Goal: Task Accomplishment & Management: Use online tool/utility

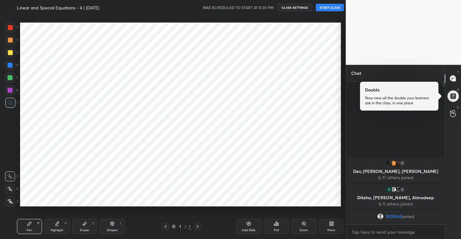
scroll to position [31163, 31041]
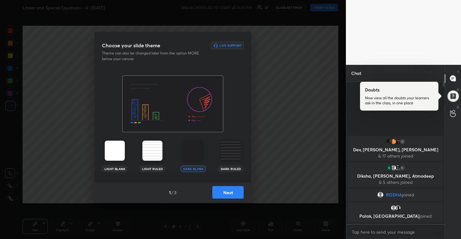
click at [228, 188] on button "Next" at bounding box center [227, 192] width 31 height 13
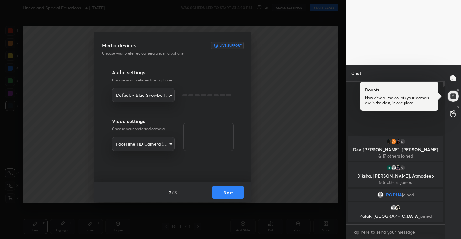
click at [228, 188] on button "Next" at bounding box center [227, 192] width 31 height 13
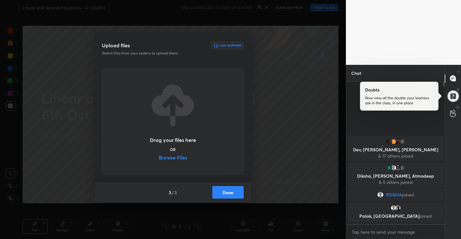
click at [228, 188] on button "Done" at bounding box center [227, 192] width 31 height 13
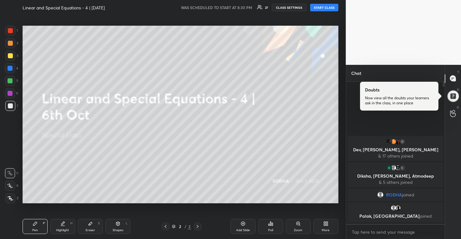
click at [327, 10] on button "START CLASS" at bounding box center [324, 8] width 28 height 8
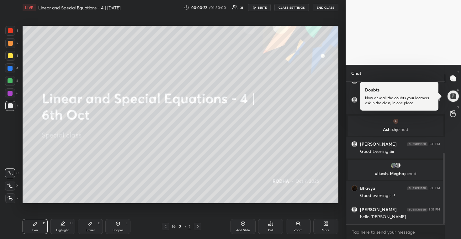
scroll to position [163, 0]
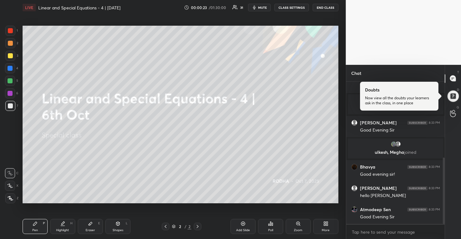
click at [10, 184] on icon at bounding box center [10, 186] width 6 height 4
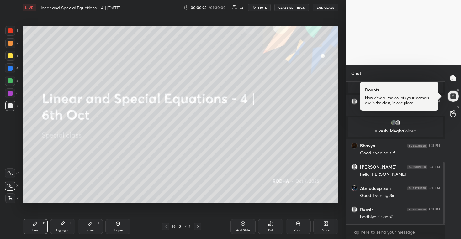
click at [10, 184] on icon at bounding box center [10, 186] width 6 height 4
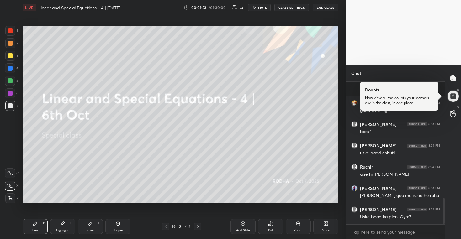
scroll to position [634, 0]
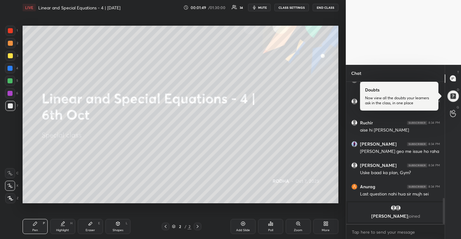
click at [327, 229] on div "More" at bounding box center [326, 230] width 8 height 3
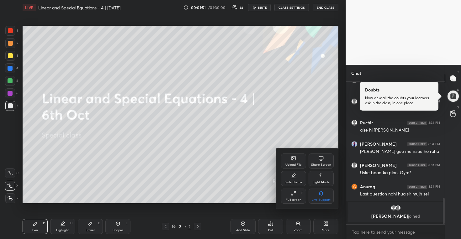
click at [294, 162] on div "Upload File" at bounding box center [293, 161] width 25 height 15
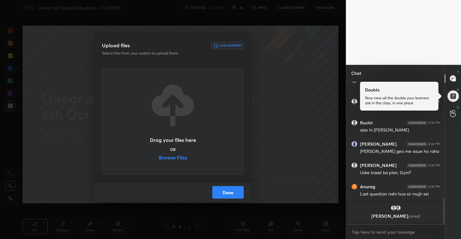
click at [175, 159] on label "Browse Files" at bounding box center [173, 158] width 29 height 7
click at [159, 159] on input "Browse Files" at bounding box center [159, 158] width 0 height 7
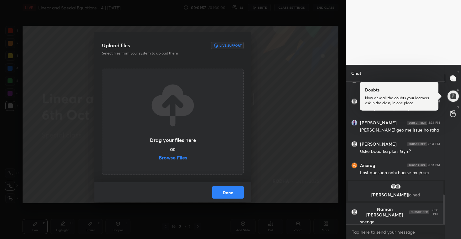
scroll to position [568, 0]
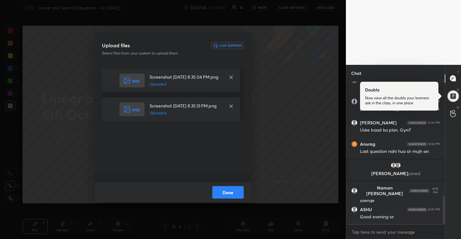
click at [226, 193] on button "Done" at bounding box center [227, 192] width 31 height 13
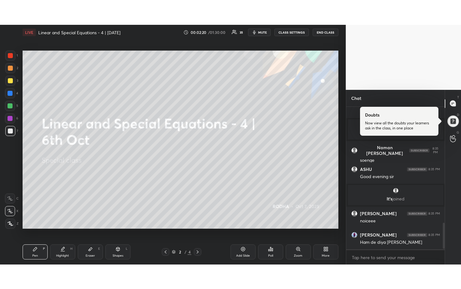
scroll to position [638, 0]
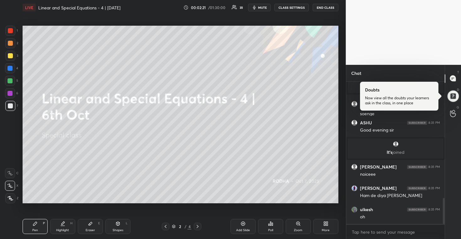
click at [324, 226] on div "More" at bounding box center [325, 226] width 25 height 15
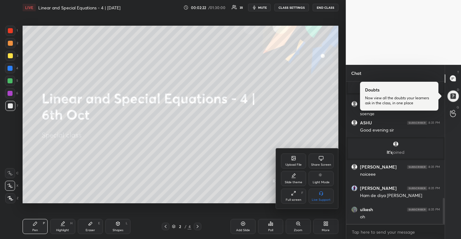
click at [293, 194] on icon at bounding box center [293, 193] width 5 height 5
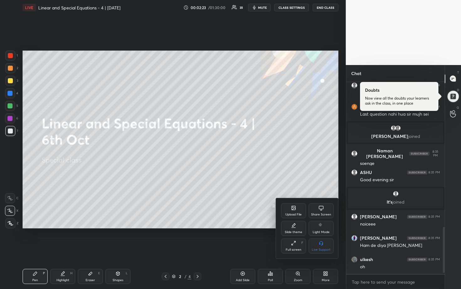
scroll to position [612, 0]
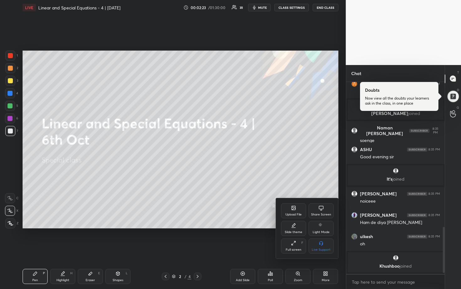
click at [289, 149] on div at bounding box center [230, 144] width 461 height 289
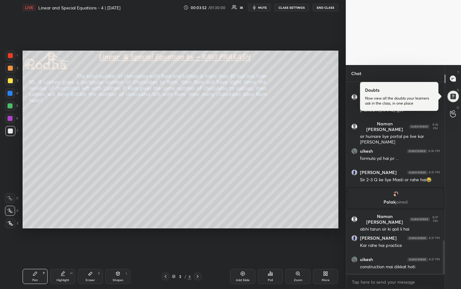
scroll to position [908, 0]
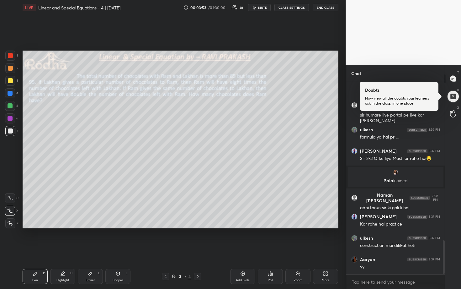
click at [9, 80] on div at bounding box center [10, 80] width 5 height 5
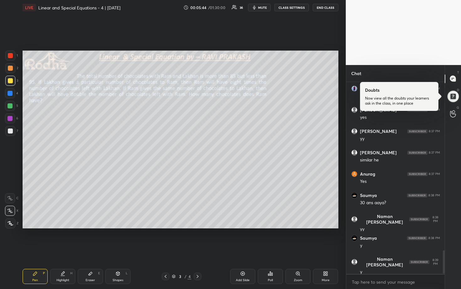
scroll to position [1398, 0]
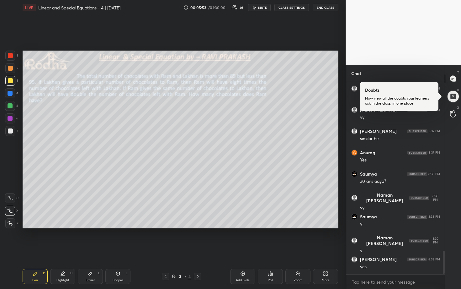
click at [11, 106] on div at bounding box center [10, 105] width 5 height 5
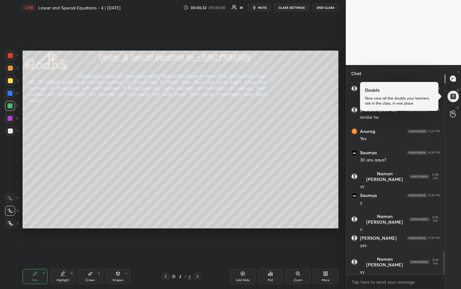
drag, startPoint x: 9, startPoint y: 132, endPoint x: 19, endPoint y: 129, distance: 10.4
click at [10, 132] on div at bounding box center [10, 130] width 5 height 5
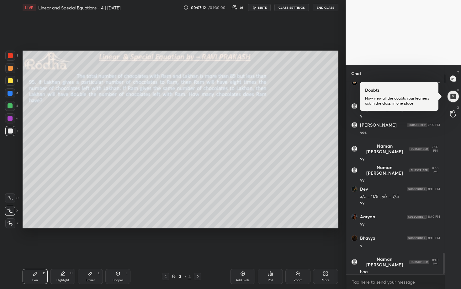
scroll to position [1554, 0]
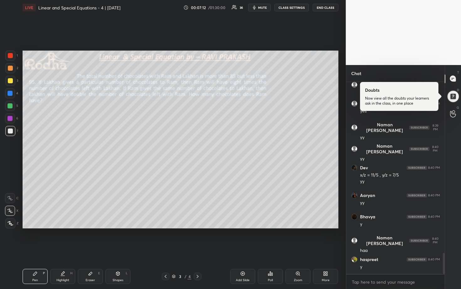
click at [12, 109] on div at bounding box center [10, 106] width 10 height 10
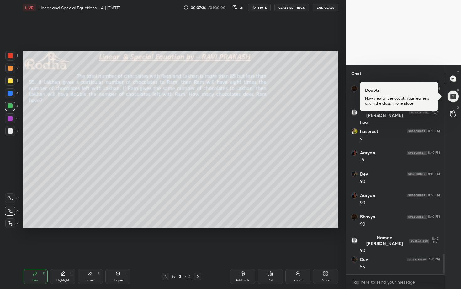
scroll to position [1703, 0]
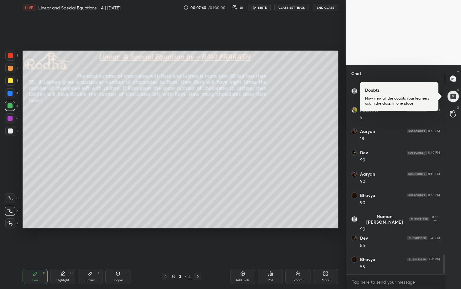
click at [12, 92] on div at bounding box center [10, 93] width 5 height 5
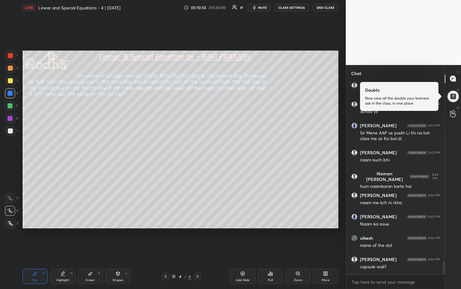
scroll to position [2655, 0]
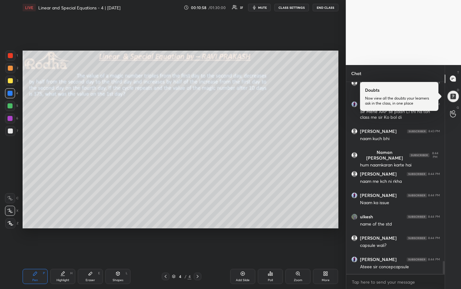
click at [11, 106] on div at bounding box center [10, 105] width 5 height 5
click at [11, 80] on div at bounding box center [10, 80] width 5 height 5
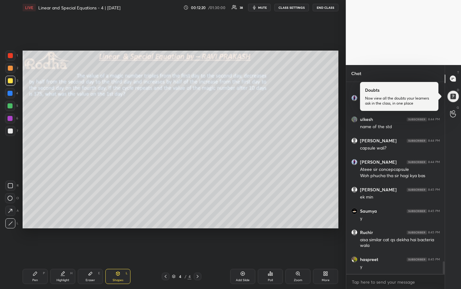
scroll to position [2773, 0]
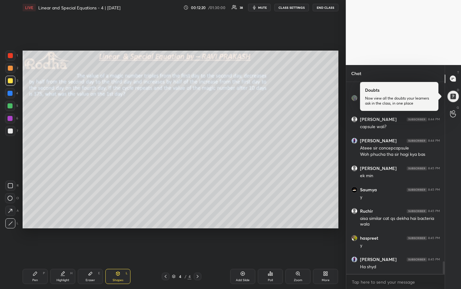
click at [15, 106] on div "5" at bounding box center [11, 106] width 13 height 10
click at [8, 104] on div at bounding box center [10, 105] width 5 height 5
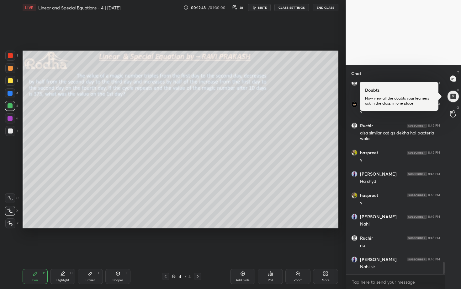
scroll to position [2880, 0]
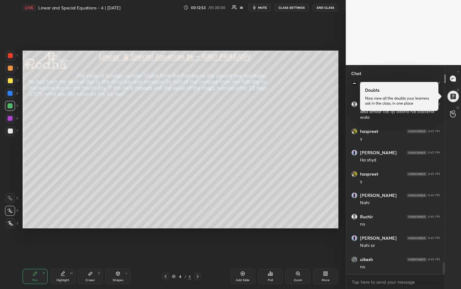
drag, startPoint x: 88, startPoint y: 273, endPoint x: 135, endPoint y: 235, distance: 60.0
click at [88, 239] on icon at bounding box center [90, 273] width 5 height 5
drag, startPoint x: 10, startPoint y: 217, endPoint x: 18, endPoint y: 210, distance: 10.6
click at [11, 217] on div "Erase all C X Z" at bounding box center [11, 203] width 13 height 50
click at [36, 239] on div "Pen P Highlight H Eraser E Shapes L 4 / 4 Add Slide Poll Zoom More" at bounding box center [181, 275] width 316 height 25
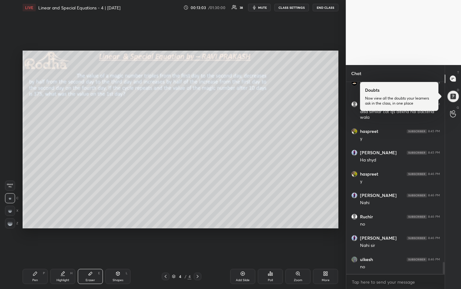
click at [31, 239] on div "Pen P" at bounding box center [35, 275] width 25 height 15
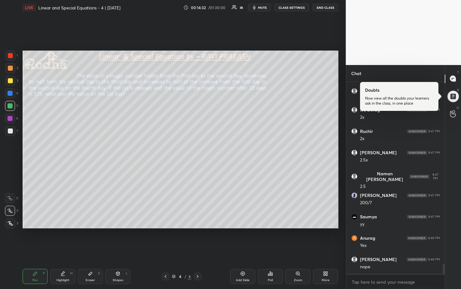
scroll to position [3368, 0]
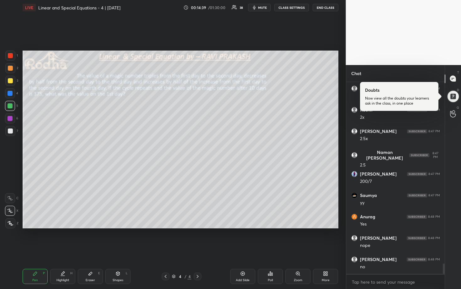
click at [10, 93] on div at bounding box center [10, 93] width 5 height 5
click at [11, 70] on div at bounding box center [10, 68] width 5 height 5
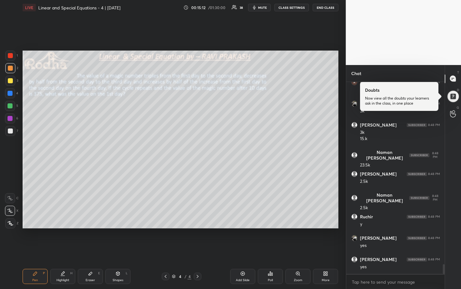
scroll to position [3609, 0]
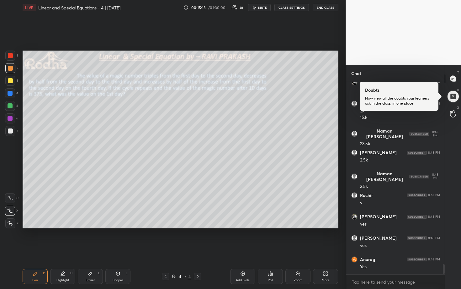
drag, startPoint x: 10, startPoint y: 93, endPoint x: 20, endPoint y: 94, distance: 9.7
click at [10, 93] on div at bounding box center [10, 93] width 5 height 5
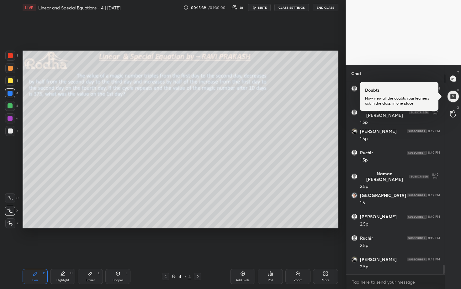
scroll to position [3886, 0]
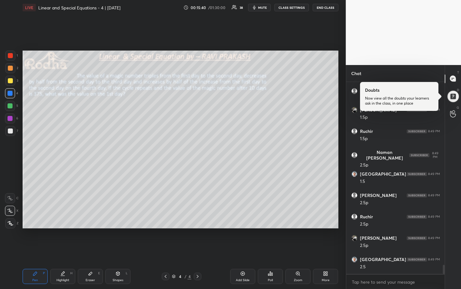
click at [10, 103] on div at bounding box center [10, 105] width 5 height 5
drag, startPoint x: 11, startPoint y: 130, endPoint x: 18, endPoint y: 129, distance: 7.2
click at [12, 130] on div at bounding box center [10, 130] width 5 height 5
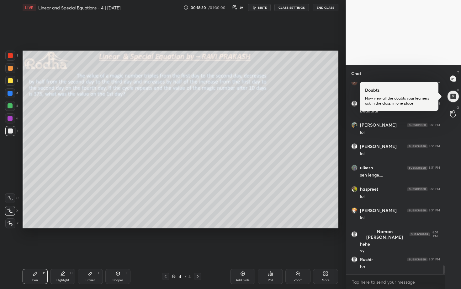
scroll to position [4221, 0]
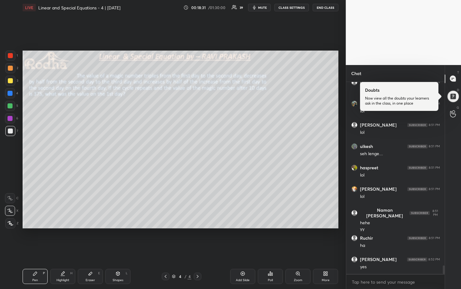
click at [245, 239] on div "Add Slide" at bounding box center [243, 279] width 14 height 3
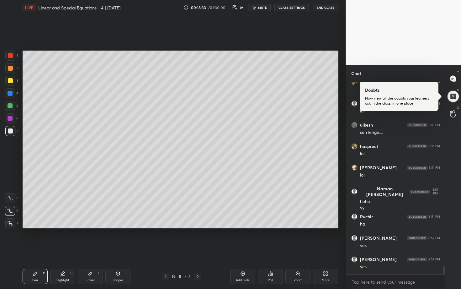
scroll to position [4269, 0]
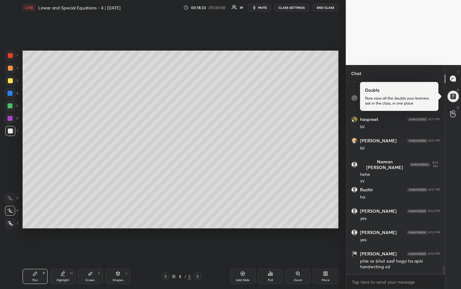
drag, startPoint x: 13, startPoint y: 80, endPoint x: 22, endPoint y: 79, distance: 8.3
click at [13, 80] on div at bounding box center [10, 81] width 10 height 10
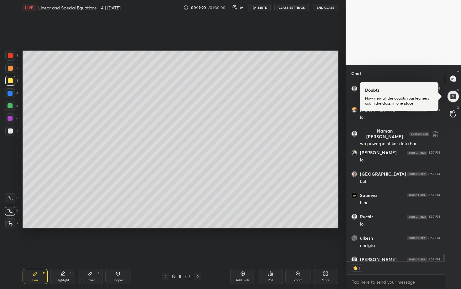
scroll to position [2, 2]
click at [13, 103] on div at bounding box center [10, 106] width 10 height 10
drag, startPoint x: 10, startPoint y: 130, endPoint x: 22, endPoint y: 125, distance: 12.9
click at [11, 130] on div at bounding box center [10, 130] width 5 height 5
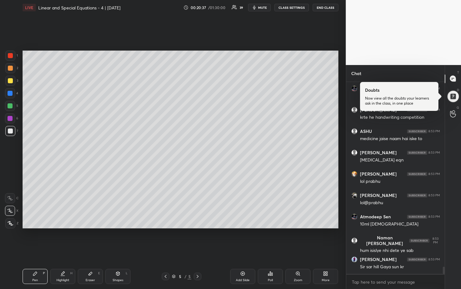
scroll to position [4885, 0]
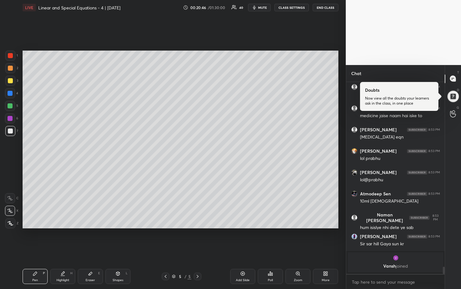
click at [12, 104] on div at bounding box center [10, 106] width 10 height 10
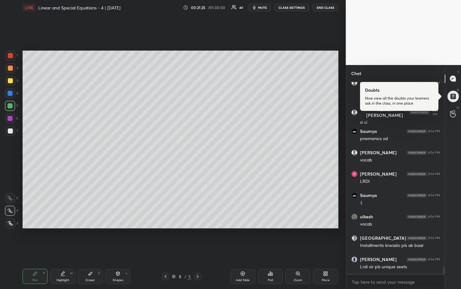
scroll to position [4832, 0]
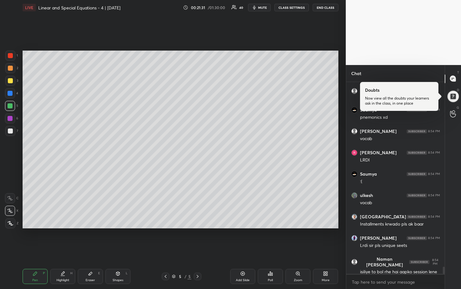
drag, startPoint x: 11, startPoint y: 78, endPoint x: 11, endPoint y: 74, distance: 4.1
click at [11, 78] on div at bounding box center [10, 80] width 5 height 5
click at [12, 69] on div at bounding box center [10, 68] width 5 height 5
click at [12, 79] on div at bounding box center [10, 80] width 5 height 5
click at [8, 131] on div at bounding box center [10, 130] width 5 height 5
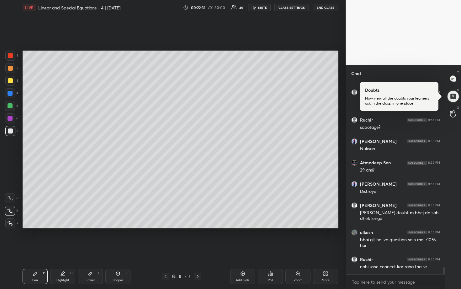
scroll to position [5063, 0]
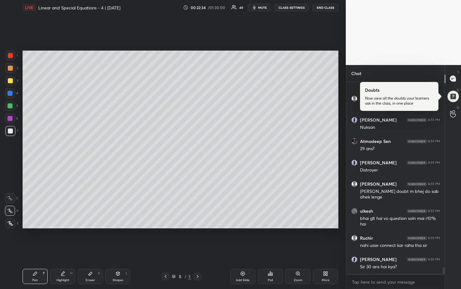
click at [88, 239] on icon at bounding box center [90, 273] width 5 height 5
drag, startPoint x: 10, startPoint y: 220, endPoint x: 17, endPoint y: 213, distance: 9.8
click at [12, 220] on div at bounding box center [10, 223] width 10 height 10
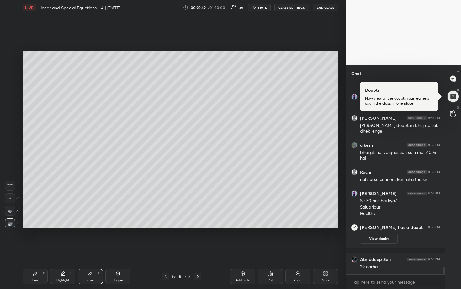
scroll to position [5001, 0]
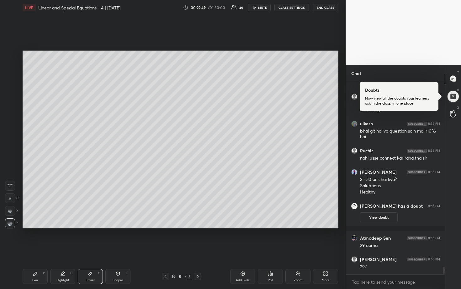
click at [35, 239] on icon at bounding box center [35, 273] width 4 height 4
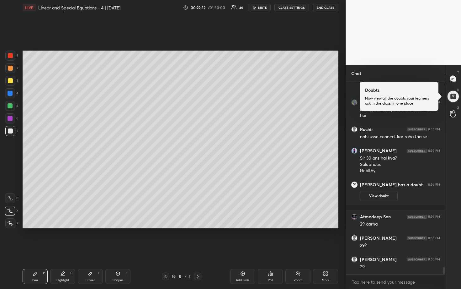
scroll to position [5044, 0]
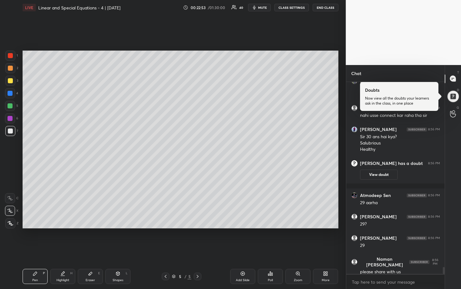
click at [7, 103] on div at bounding box center [10, 106] width 10 height 10
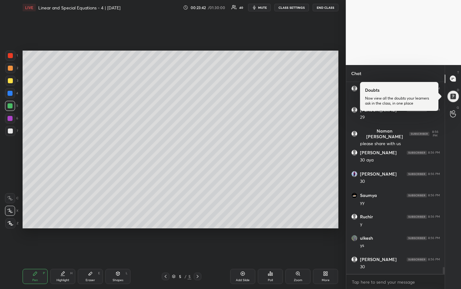
scroll to position [5154, 0]
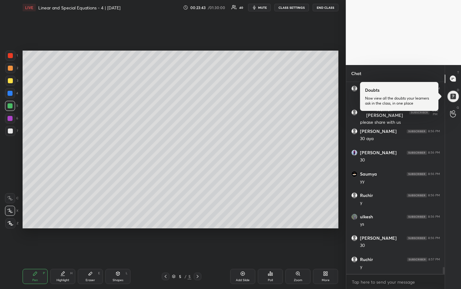
click at [13, 129] on div at bounding box center [10, 131] width 10 height 10
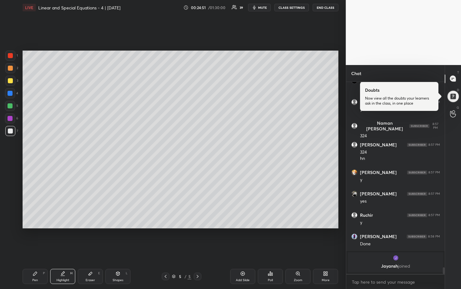
scroll to position [5298, 0]
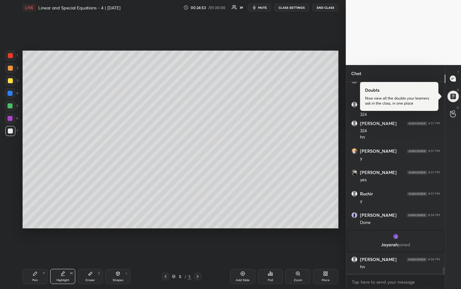
click at [197, 239] on icon at bounding box center [197, 275] width 5 height 5
click at [242, 239] on div "Add Slide" at bounding box center [243, 279] width 14 height 3
click at [13, 80] on div at bounding box center [10, 81] width 10 height 10
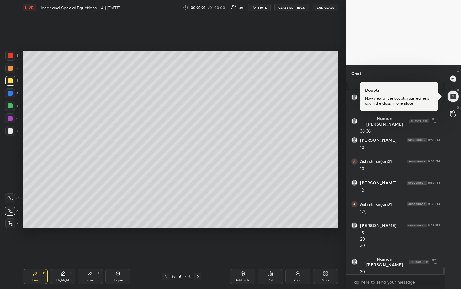
scroll to position [5481, 0]
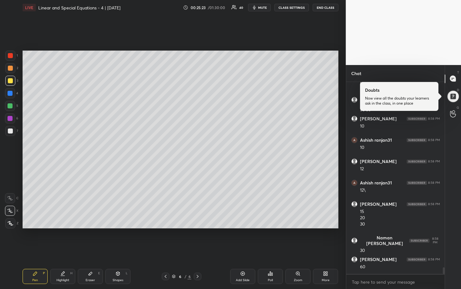
click at [11, 66] on div at bounding box center [10, 68] width 5 height 5
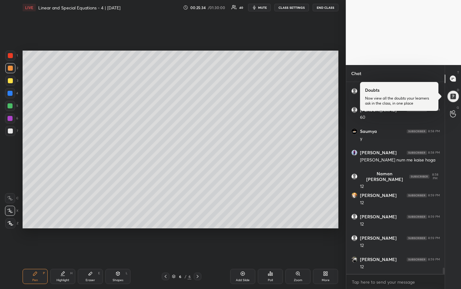
scroll to position [5651, 0]
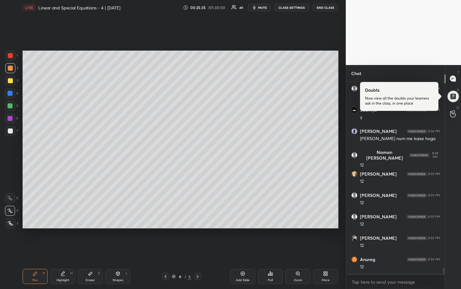
drag, startPoint x: 11, startPoint y: 126, endPoint x: 22, endPoint y: 122, distance: 12.1
click at [11, 126] on div at bounding box center [10, 131] width 10 height 10
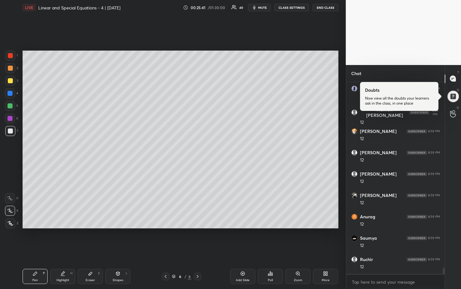
click at [10, 106] on div at bounding box center [10, 105] width 5 height 5
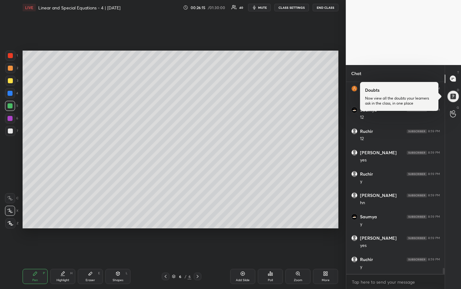
scroll to position [5843, 0]
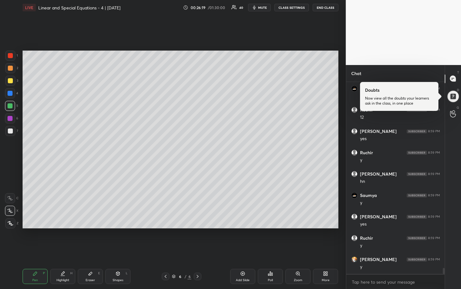
click at [9, 72] on div at bounding box center [10, 68] width 10 height 10
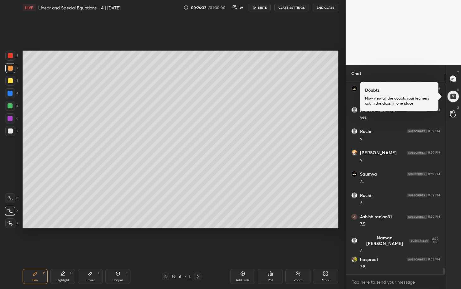
scroll to position [5971, 0]
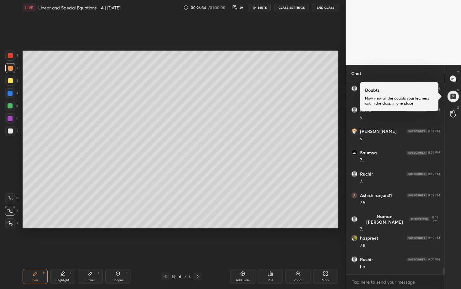
click at [10, 56] on div at bounding box center [10, 55] width 5 height 5
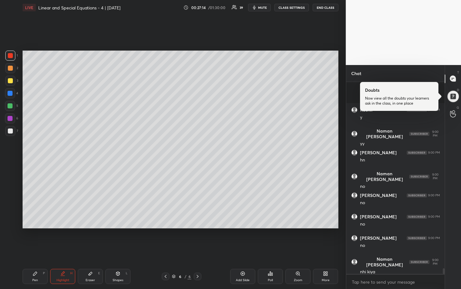
scroll to position [6227, 0]
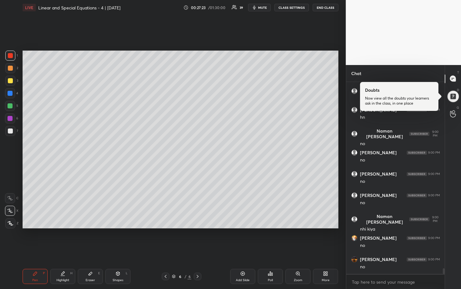
click at [11, 69] on div at bounding box center [10, 68] width 5 height 5
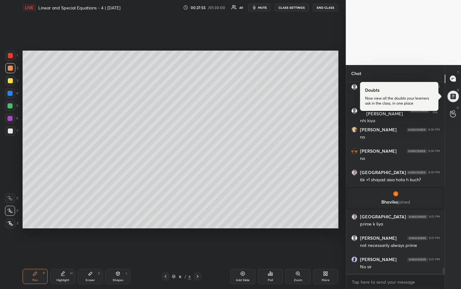
scroll to position [6082, 0]
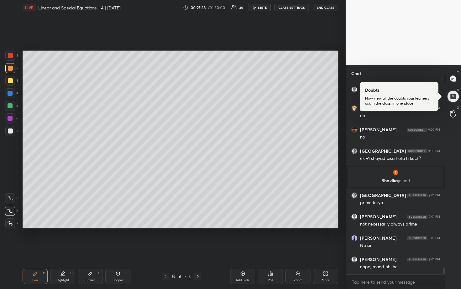
click at [93, 239] on div "Eraser E" at bounding box center [90, 275] width 25 height 15
click at [43, 239] on div "Pen P" at bounding box center [35, 275] width 25 height 15
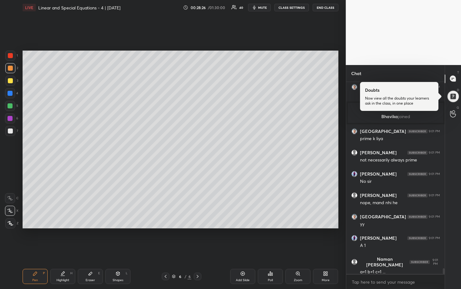
scroll to position [6168, 0]
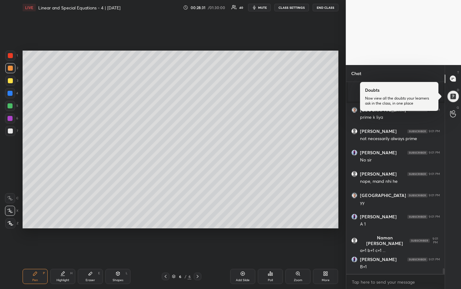
click at [13, 107] on div at bounding box center [10, 106] width 10 height 10
click at [11, 130] on div at bounding box center [10, 130] width 5 height 5
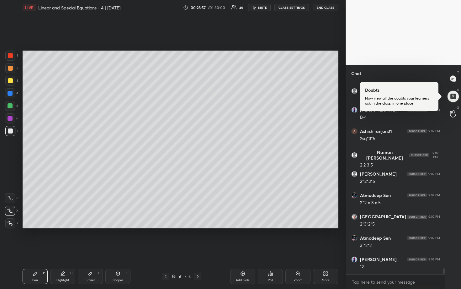
scroll to position [6338, 0]
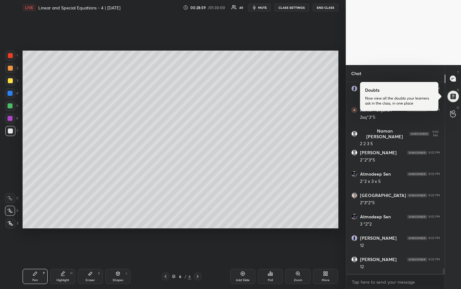
drag, startPoint x: 10, startPoint y: 93, endPoint x: 18, endPoint y: 100, distance: 10.9
click at [10, 93] on div at bounding box center [10, 93] width 5 height 5
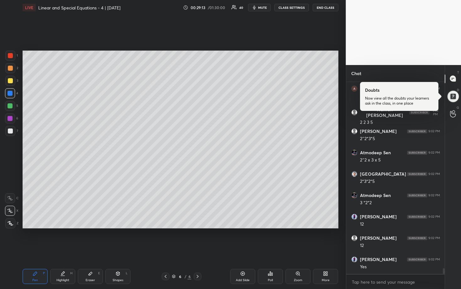
click at [14, 129] on div at bounding box center [10, 131] width 10 height 10
drag, startPoint x: 13, startPoint y: 71, endPoint x: 18, endPoint y: 72, distance: 5.5
click at [13, 71] on div at bounding box center [10, 68] width 10 height 10
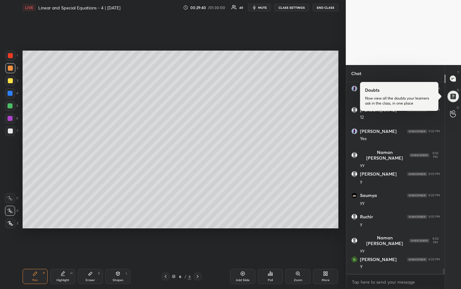
scroll to position [6509, 0]
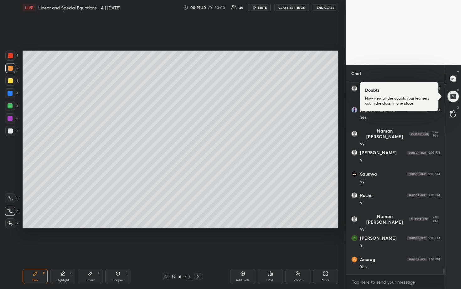
click at [11, 103] on div at bounding box center [10, 106] width 10 height 10
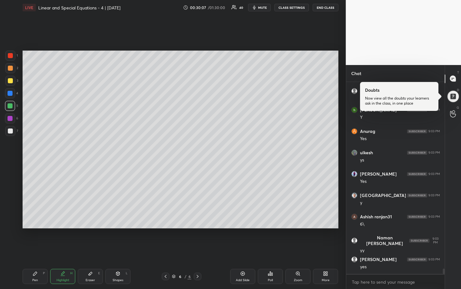
scroll to position [6658, 0]
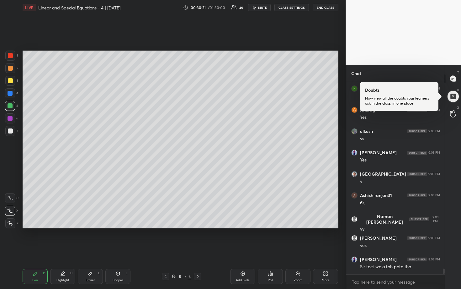
click at [9, 67] on div at bounding box center [10, 68] width 5 height 5
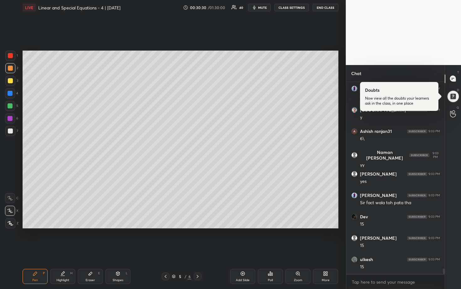
scroll to position [6744, 0]
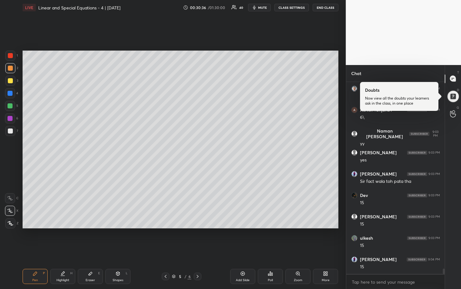
click at [10, 106] on div at bounding box center [10, 105] width 5 height 5
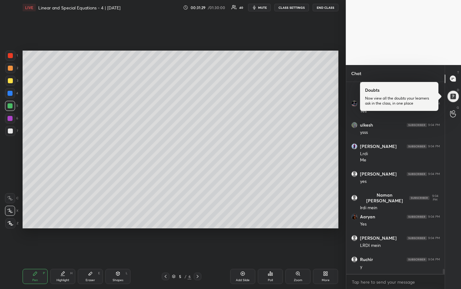
scroll to position [7183, 0]
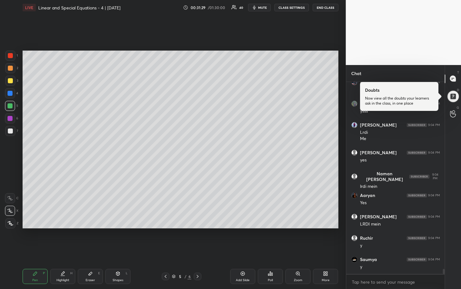
click at [12, 131] on div at bounding box center [10, 130] width 5 height 5
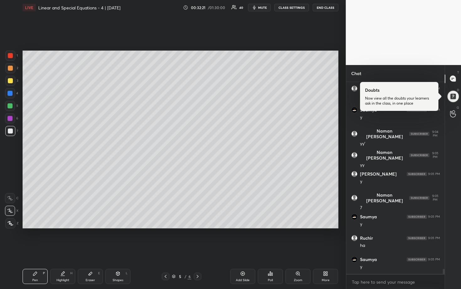
scroll to position [7353, 0]
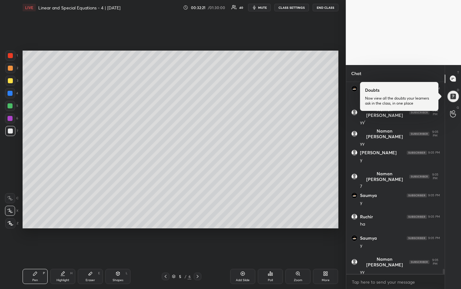
drag, startPoint x: 11, startPoint y: 95, endPoint x: 21, endPoint y: 95, distance: 10.3
click at [11, 96] on div at bounding box center [10, 93] width 10 height 10
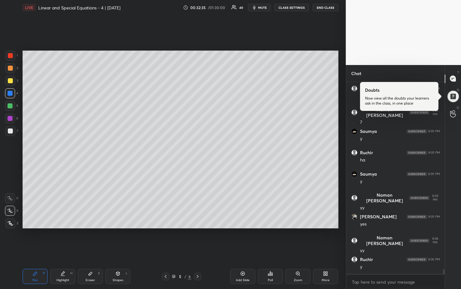
scroll to position [7439, 0]
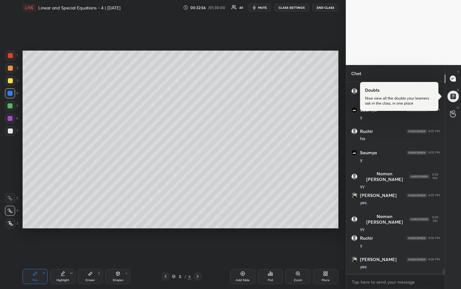
click at [9, 69] on div at bounding box center [10, 68] width 5 height 5
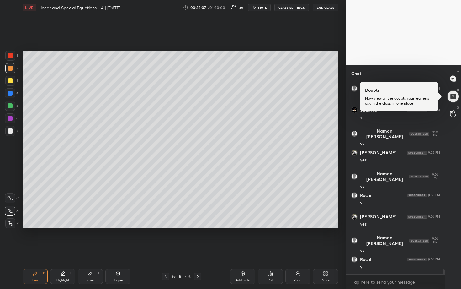
click at [11, 94] on div at bounding box center [10, 93] width 5 height 5
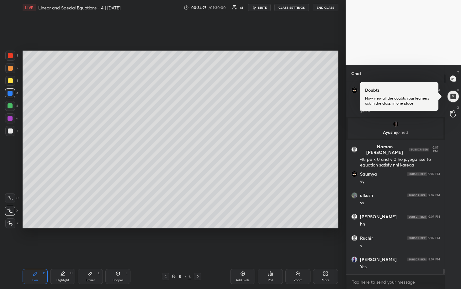
scroll to position [7295, 0]
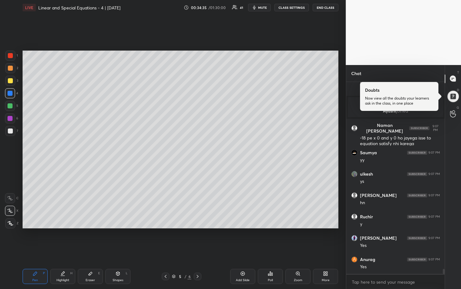
drag, startPoint x: 13, startPoint y: 69, endPoint x: 20, endPoint y: 68, distance: 6.9
click at [14, 69] on div at bounding box center [10, 68] width 10 height 10
drag, startPoint x: 11, startPoint y: 56, endPoint x: 19, endPoint y: 55, distance: 8.2
click at [11, 55] on div at bounding box center [10, 55] width 5 height 5
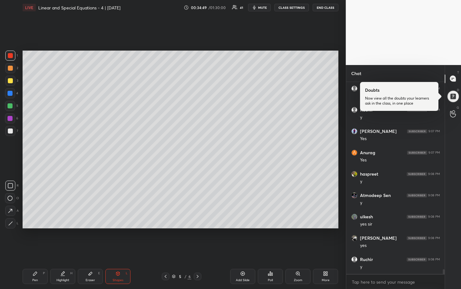
scroll to position [7423, 0]
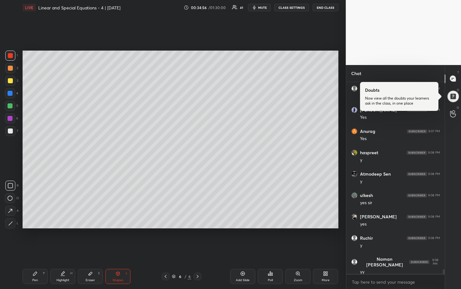
click at [245, 239] on div "Add Slide" at bounding box center [242, 275] width 25 height 15
click at [12, 130] on div at bounding box center [10, 130] width 5 height 5
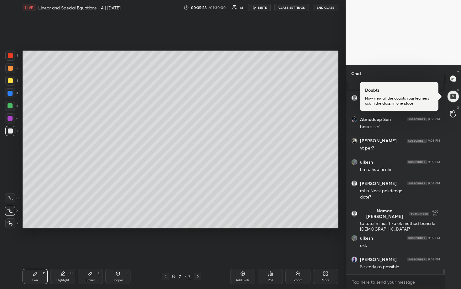
scroll to position [7630, 0]
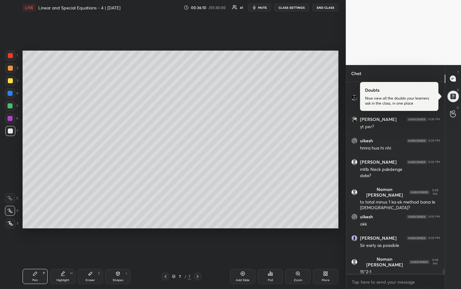
click at [10, 107] on div at bounding box center [10, 105] width 5 height 5
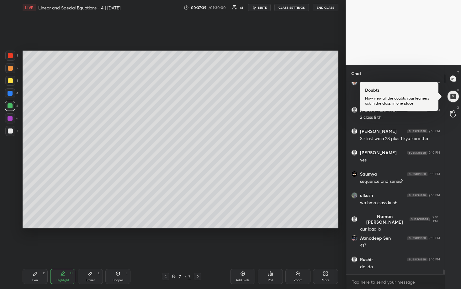
scroll to position [8172, 0]
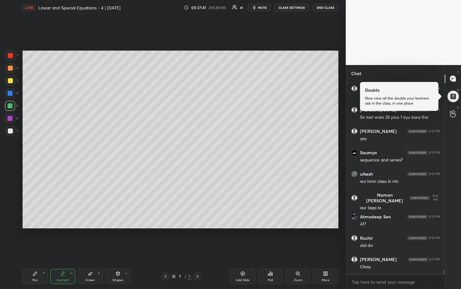
click at [9, 81] on div at bounding box center [10, 80] width 5 height 5
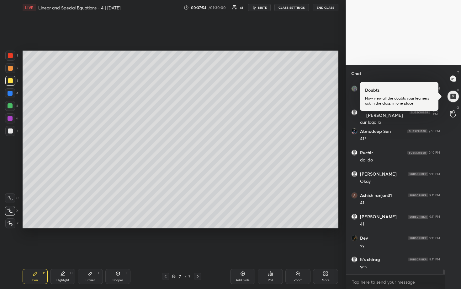
scroll to position [8279, 0]
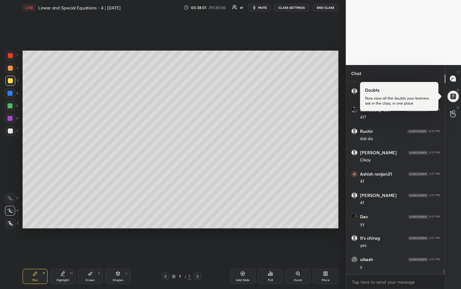
click at [11, 106] on div at bounding box center [10, 105] width 5 height 5
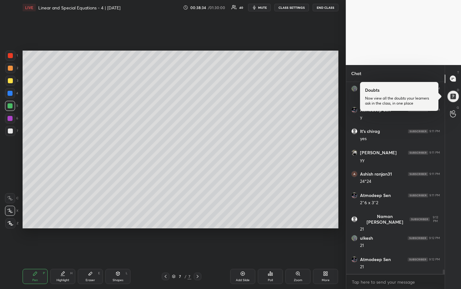
scroll to position [8471, 0]
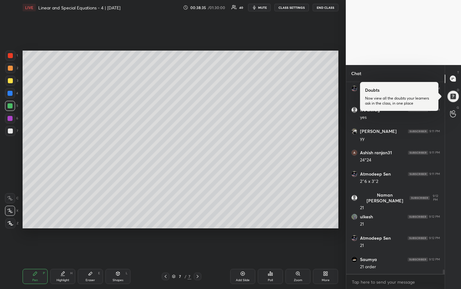
click at [10, 131] on div at bounding box center [10, 130] width 5 height 5
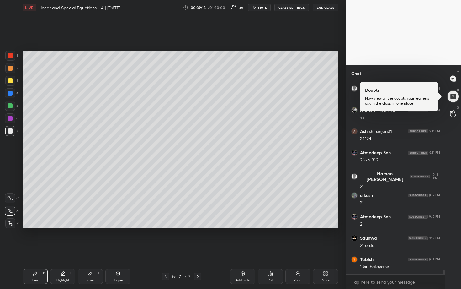
click at [11, 68] on div at bounding box center [10, 68] width 5 height 5
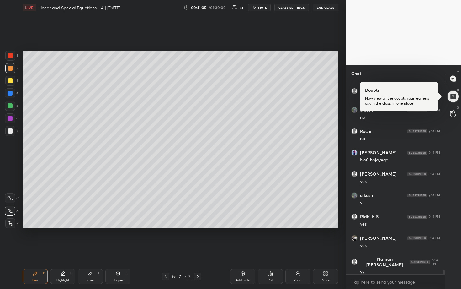
scroll to position [8952, 0]
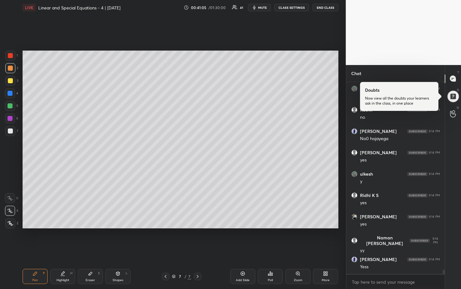
click at [237, 239] on div "Add Slide" at bounding box center [242, 275] width 25 height 15
drag, startPoint x: 11, startPoint y: 131, endPoint x: 22, endPoint y: 114, distance: 20.3
click at [11, 131] on div at bounding box center [10, 130] width 5 height 5
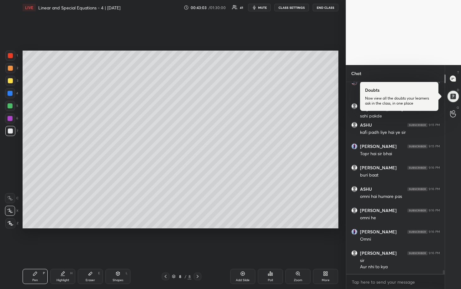
scroll to position [9290, 0]
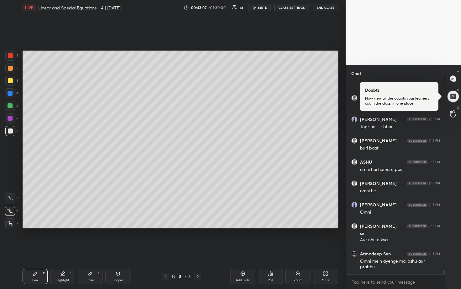
click at [11, 105] on div at bounding box center [10, 105] width 5 height 5
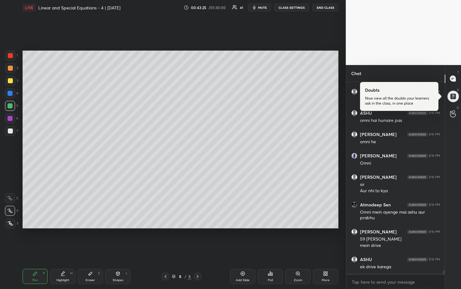
scroll to position [9361, 0]
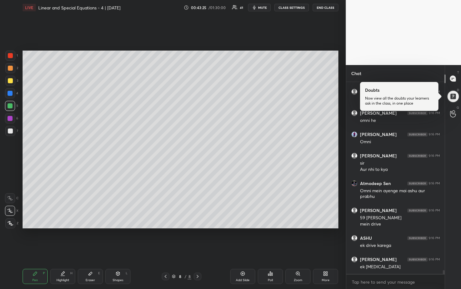
click at [11, 80] on div at bounding box center [10, 80] width 5 height 5
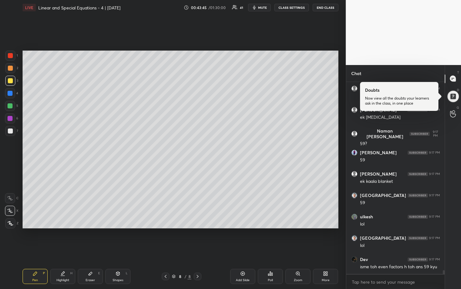
scroll to position [9531, 0]
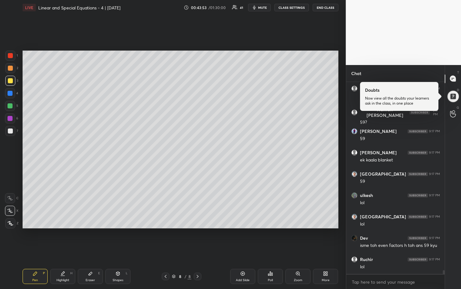
click at [6, 107] on div at bounding box center [10, 106] width 10 height 10
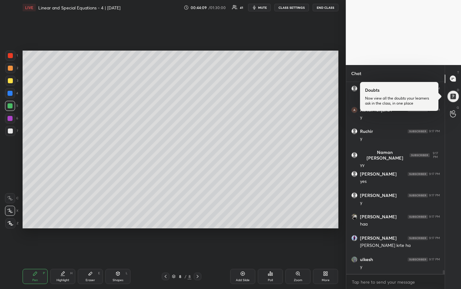
scroll to position [9723, 0]
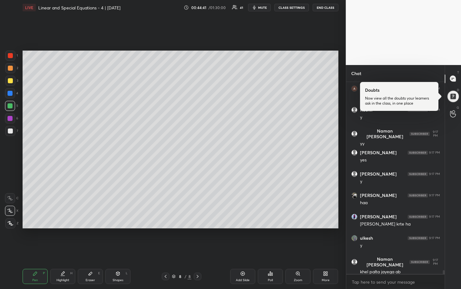
click at [10, 70] on div at bounding box center [10, 68] width 5 height 5
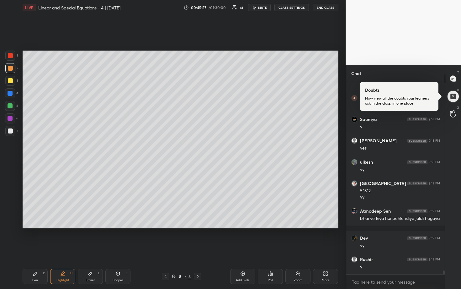
scroll to position [10146, 0]
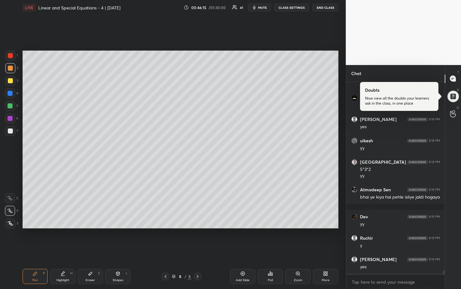
click at [11, 93] on div at bounding box center [10, 93] width 5 height 5
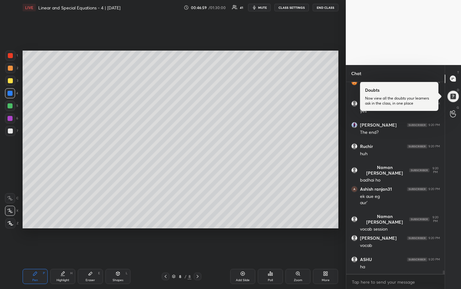
scroll to position [10621, 0]
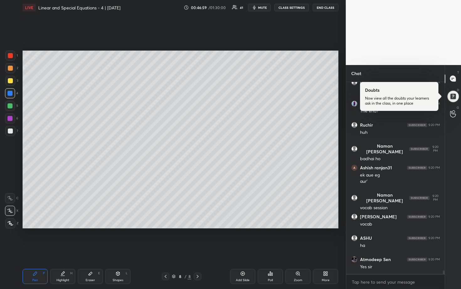
click at [245, 239] on icon at bounding box center [242, 273] width 5 height 5
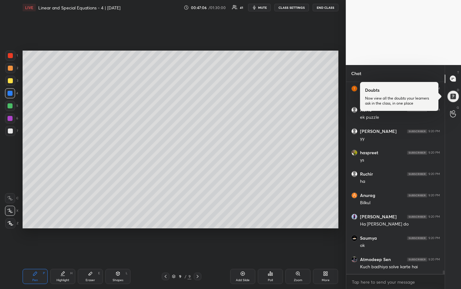
scroll to position [10920, 0]
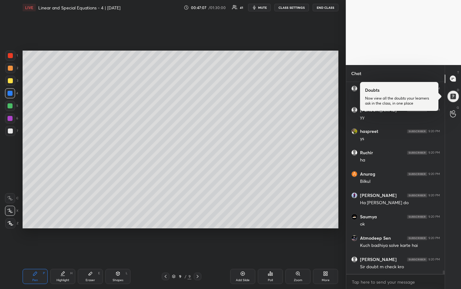
click at [12, 81] on div at bounding box center [10, 80] width 5 height 5
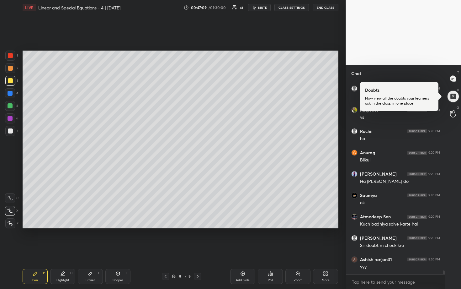
scroll to position [10963, 0]
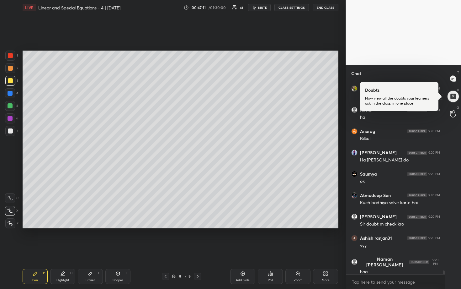
click at [457, 99] on div at bounding box center [453, 96] width 13 height 13
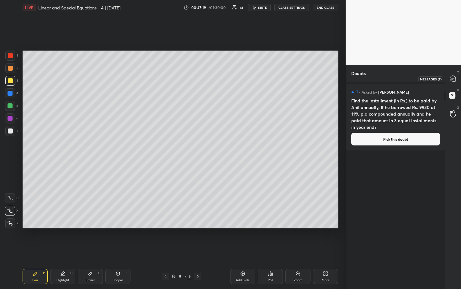
click at [454, 78] on icon at bounding box center [453, 79] width 6 height 6
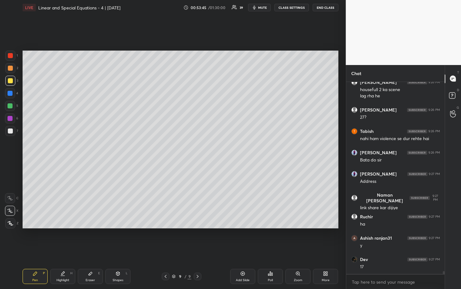
scroll to position [12986, 0]
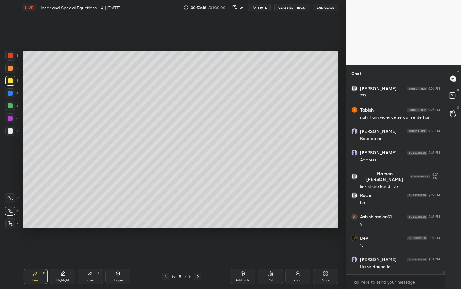
drag, startPoint x: 11, startPoint y: 107, endPoint x: 14, endPoint y: 104, distance: 3.8
click at [11, 106] on div at bounding box center [10, 105] width 5 height 5
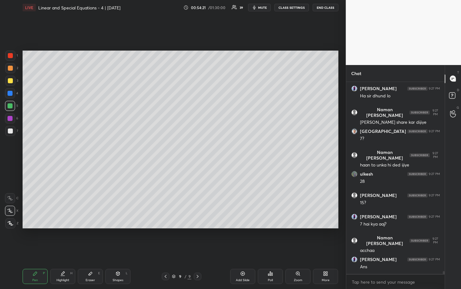
scroll to position [13178, 0]
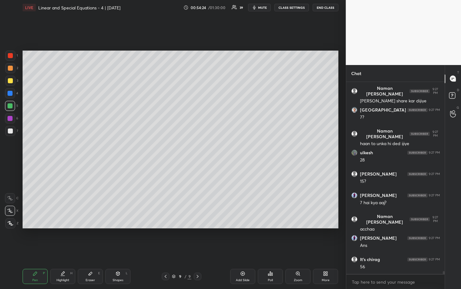
click at [242, 239] on div "Add Slide" at bounding box center [243, 279] width 14 height 3
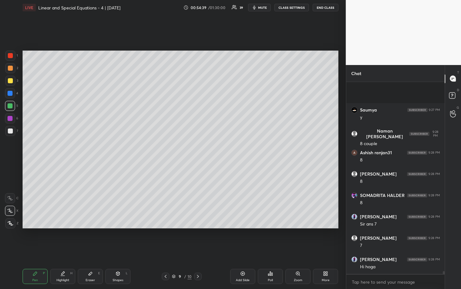
scroll to position [13434, 0]
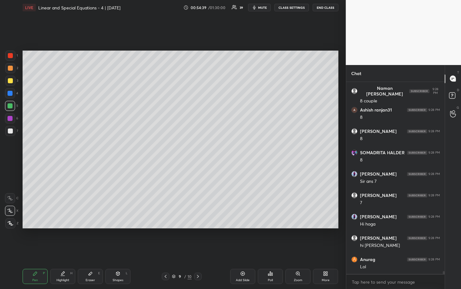
click at [92, 239] on icon at bounding box center [90, 273] width 5 height 5
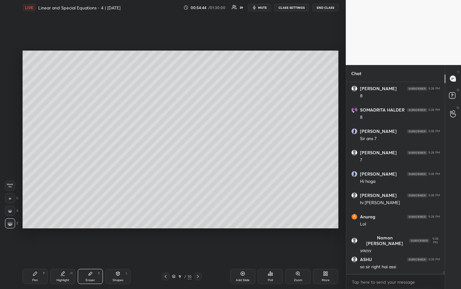
scroll to position [13498, 0]
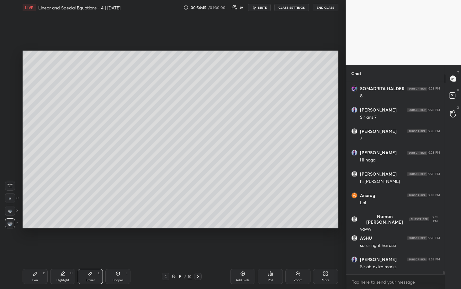
click at [36, 239] on div "Pen P" at bounding box center [35, 275] width 25 height 15
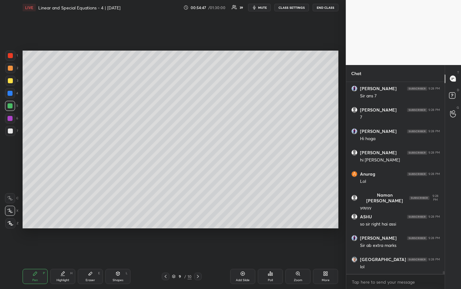
scroll to position [13541, 0]
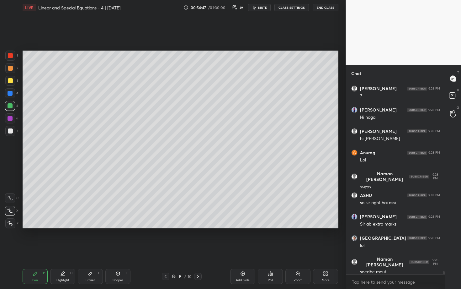
click at [12, 79] on div at bounding box center [10, 80] width 5 height 5
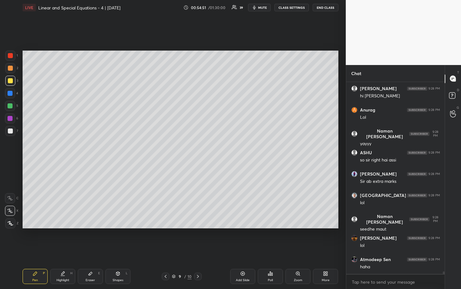
scroll to position [13605, 0]
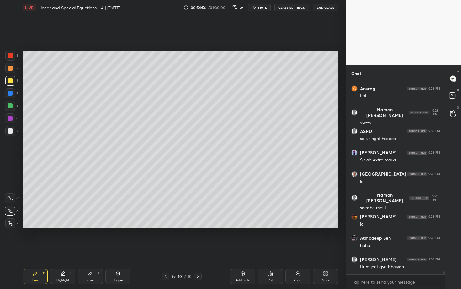
click at [10, 71] on div at bounding box center [10, 68] width 10 height 10
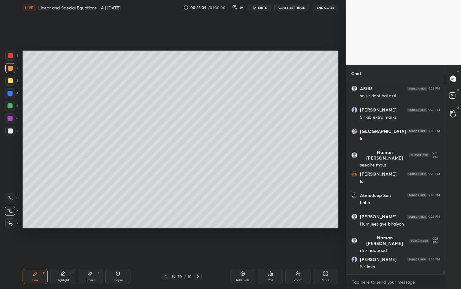
scroll to position [13669, 0]
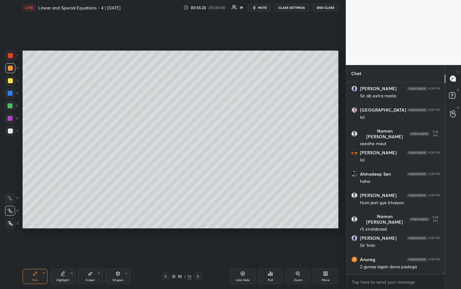
click at [12, 80] on div at bounding box center [10, 80] width 5 height 5
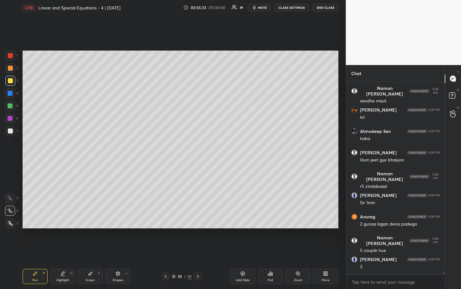
scroll to position [13733, 0]
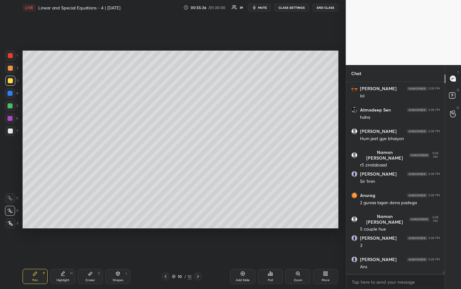
click at [12, 67] on div at bounding box center [10, 68] width 5 height 5
click at [10, 105] on div at bounding box center [10, 105] width 5 height 5
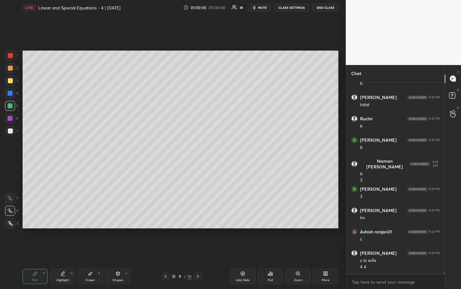
scroll to position [15208, 0]
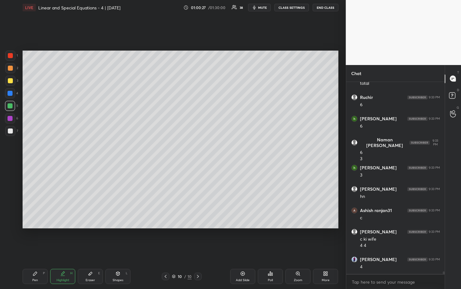
click at [11, 116] on div at bounding box center [10, 118] width 5 height 5
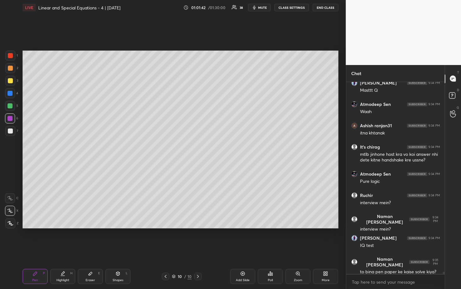
scroll to position [15619, 0]
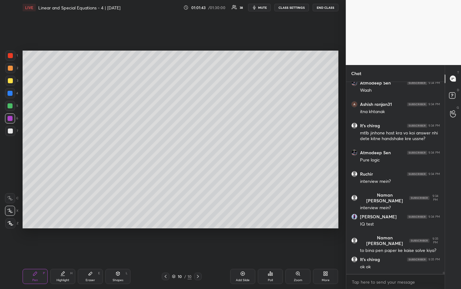
click at [11, 71] on div at bounding box center [10, 68] width 10 height 10
click at [10, 79] on div at bounding box center [10, 80] width 5 height 5
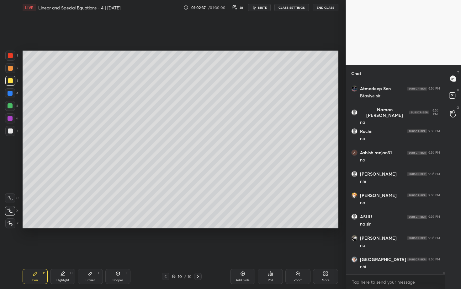
scroll to position [16025, 0]
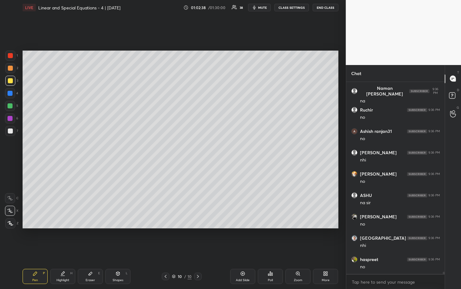
drag, startPoint x: 199, startPoint y: 275, endPoint x: 203, endPoint y: 275, distance: 4.4
click at [199, 239] on icon at bounding box center [197, 275] width 5 height 5
click at [241, 239] on div "Add Slide" at bounding box center [242, 275] width 25 height 15
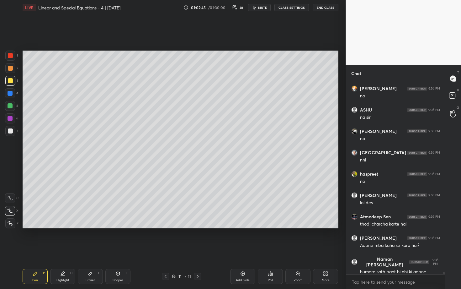
scroll to position [16132, 0]
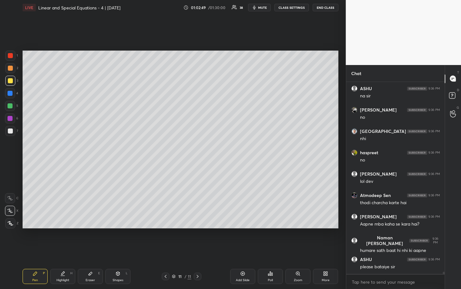
click at [12, 68] on div at bounding box center [10, 68] width 5 height 5
click at [11, 105] on div at bounding box center [10, 105] width 5 height 5
drag, startPoint x: 8, startPoint y: 80, endPoint x: 12, endPoint y: 80, distance: 3.8
click at [8, 80] on div at bounding box center [10, 80] width 5 height 5
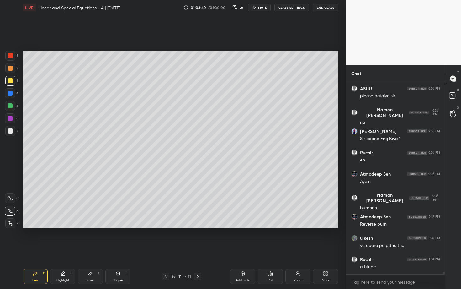
scroll to position [16324, 0]
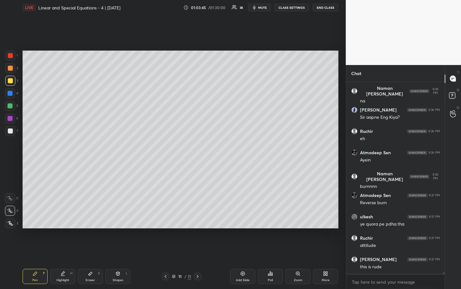
click at [11, 104] on div at bounding box center [10, 105] width 5 height 5
drag, startPoint x: 15, startPoint y: 67, endPoint x: 20, endPoint y: 65, distance: 6.1
click at [15, 68] on div at bounding box center [10, 68] width 10 height 10
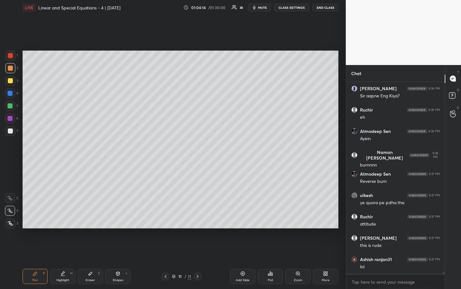
click at [11, 83] on div at bounding box center [10, 81] width 10 height 10
click at [11, 103] on div at bounding box center [10, 105] width 5 height 5
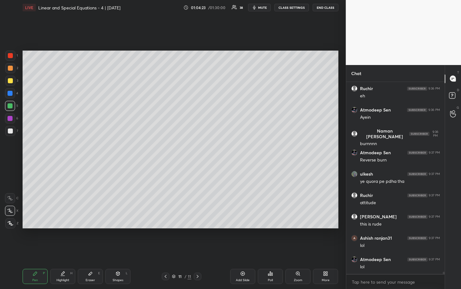
click at [10, 80] on div at bounding box center [10, 80] width 5 height 5
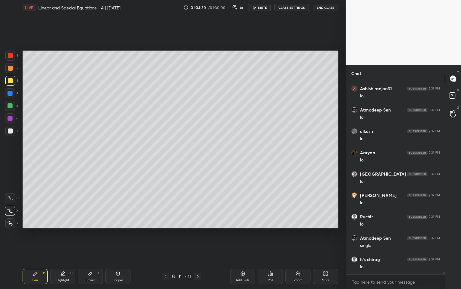
scroll to position [16537, 0]
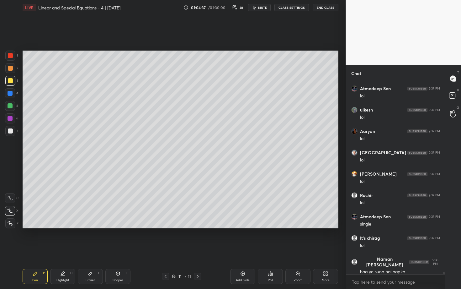
click at [9, 91] on div at bounding box center [10, 93] width 5 height 5
click at [9, 127] on div at bounding box center [10, 131] width 10 height 10
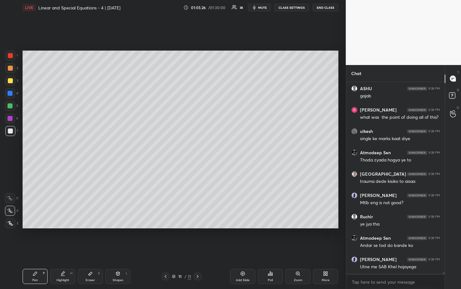
scroll to position [16841, 0]
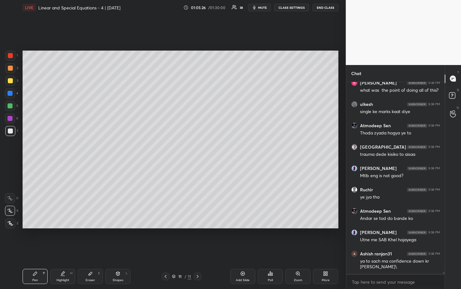
click at [10, 81] on div at bounding box center [10, 80] width 5 height 5
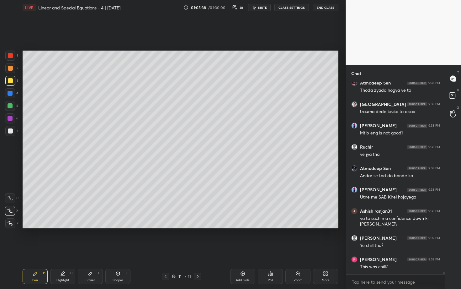
scroll to position [16907, 0]
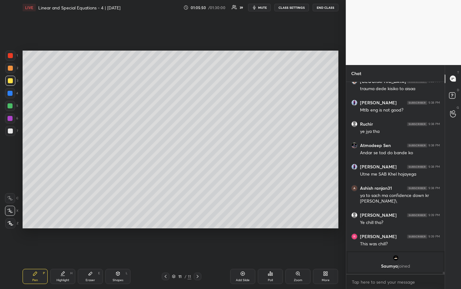
click at [11, 104] on div at bounding box center [10, 105] width 5 height 5
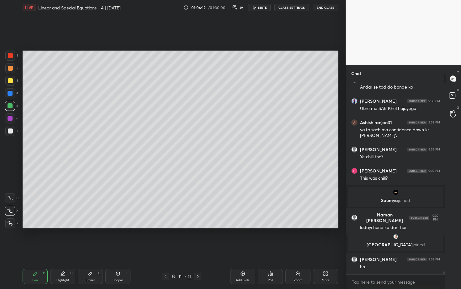
scroll to position [15089, 0]
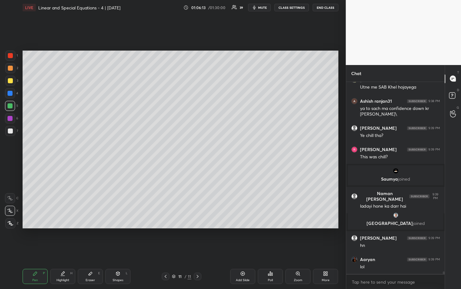
click at [9, 72] on div at bounding box center [10, 68] width 10 height 10
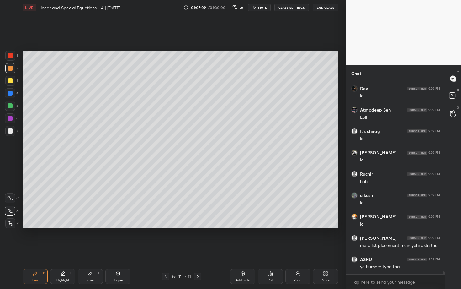
scroll to position [15303, 0]
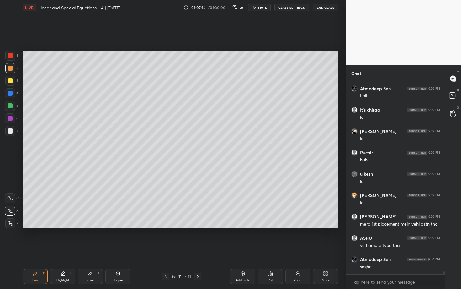
click at [167, 239] on div at bounding box center [166, 276] width 8 height 8
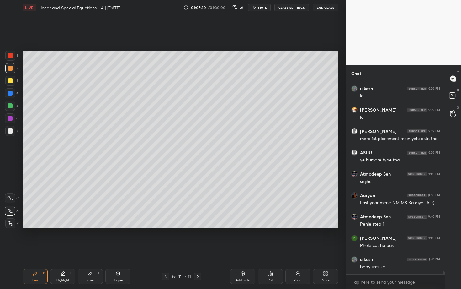
scroll to position [15409, 0]
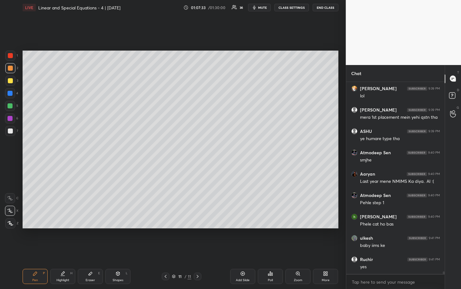
drag, startPoint x: 11, startPoint y: 132, endPoint x: 19, endPoint y: 132, distance: 8.2
click at [11, 132] on div at bounding box center [10, 130] width 5 height 5
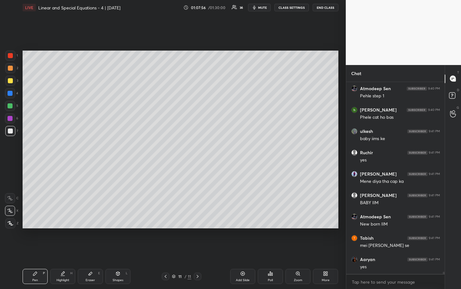
scroll to position [15537, 0]
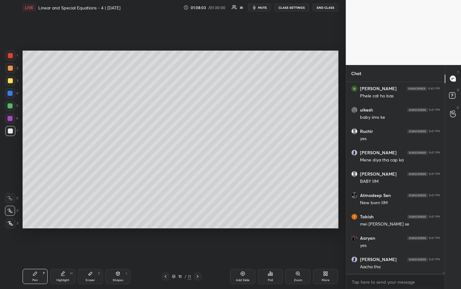
click at [11, 68] on div at bounding box center [10, 68] width 5 height 5
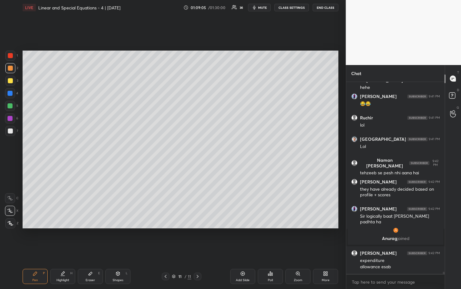
scroll to position [15586, 0]
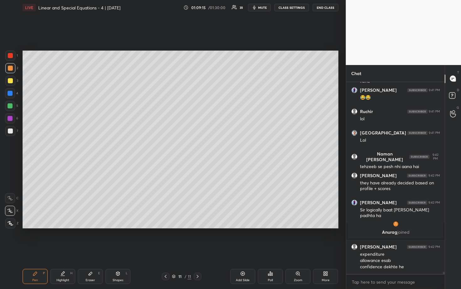
click at [167, 239] on icon at bounding box center [165, 275] width 5 height 5
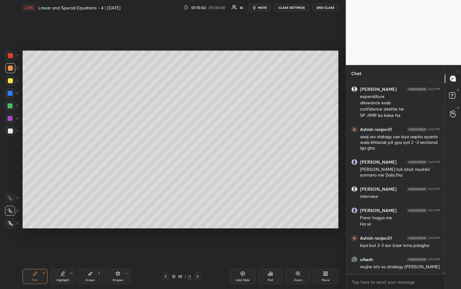
scroll to position [15765, 0]
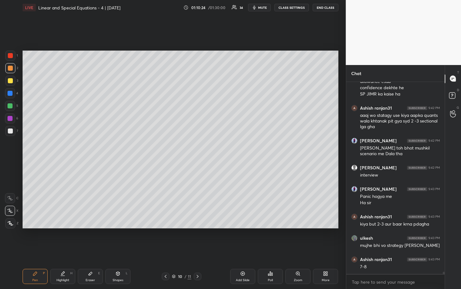
click at [10, 106] on div at bounding box center [10, 105] width 5 height 5
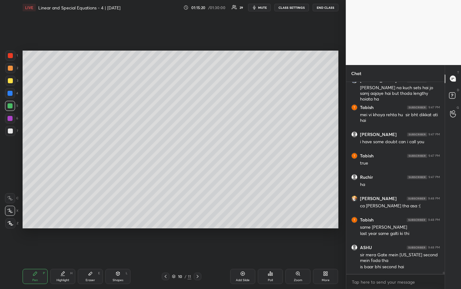
scroll to position [16416, 0]
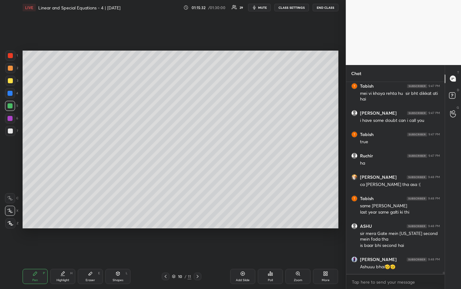
click at [199, 239] on icon at bounding box center [197, 275] width 5 height 5
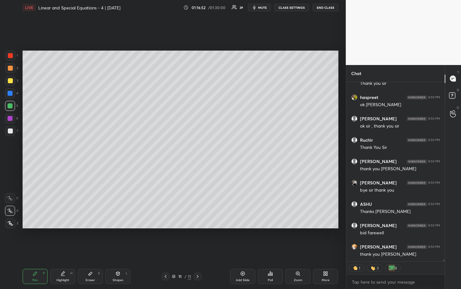
scroll to position [16789, 0]
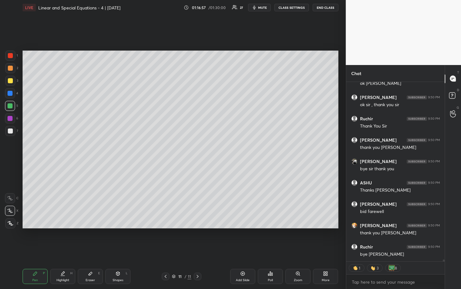
click at [327, 8] on button "END CLASS" at bounding box center [326, 8] width 26 height 8
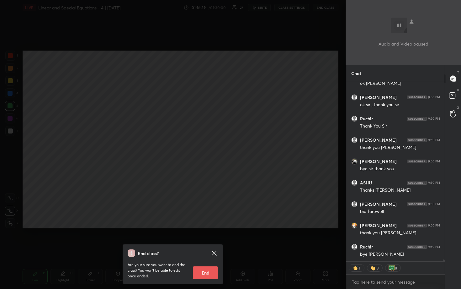
click at [210, 239] on button "End" at bounding box center [205, 272] width 25 height 13
type textarea "x"
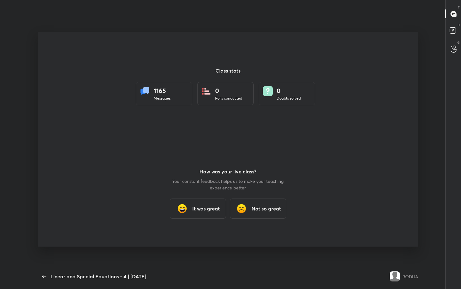
scroll to position [31114, 30910]
